Goal: Check status: Check status

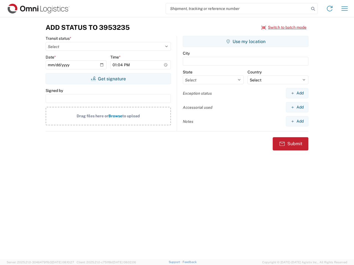
click at [237, 9] on input "search" at bounding box center [237, 8] width 143 height 10
click at [313, 9] on icon at bounding box center [313, 9] width 8 height 8
click at [329, 9] on icon at bounding box center [329, 8] width 9 height 9
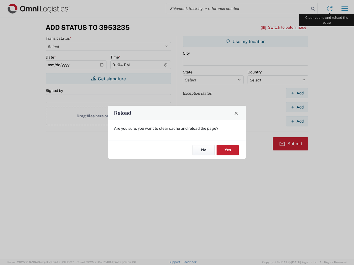
click at [344, 9] on div "Reload Are you sure, you want to clear cache and reload the page? No Yes" at bounding box center [177, 132] width 354 height 265
click at [284, 27] on div "Reload Are you sure, you want to clear cache and reload the page? No Yes" at bounding box center [177, 132] width 354 height 265
click at [108, 79] on div "Reload Are you sure, you want to clear cache and reload the page? No Yes" at bounding box center [177, 132] width 354 height 265
click at [245, 41] on div "Reload Are you sure, you want to clear cache and reload the page? No Yes" at bounding box center [177, 132] width 354 height 265
click at [297, 93] on div "Reload Are you sure, you want to clear cache and reload the page? No Yes" at bounding box center [177, 132] width 354 height 265
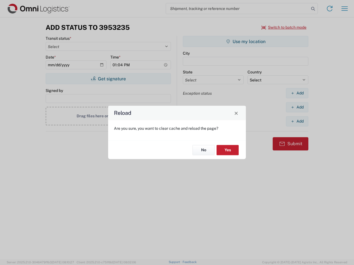
click at [297, 107] on div "Reload Are you sure, you want to clear cache and reload the page? No Yes" at bounding box center [177, 132] width 354 height 265
click at [297, 121] on div "Reload Are you sure, you want to clear cache and reload the page? No Yes" at bounding box center [177, 132] width 354 height 265
